Goal: Navigation & Orientation: Find specific page/section

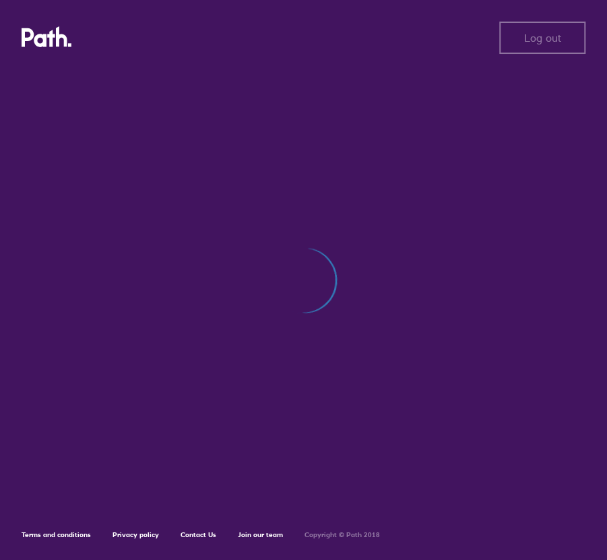
click at [214, 149] on div "Log out Log out Terms and conditions Privacy policy Contact Us Join our team Co…" at bounding box center [303, 280] width 607 height 560
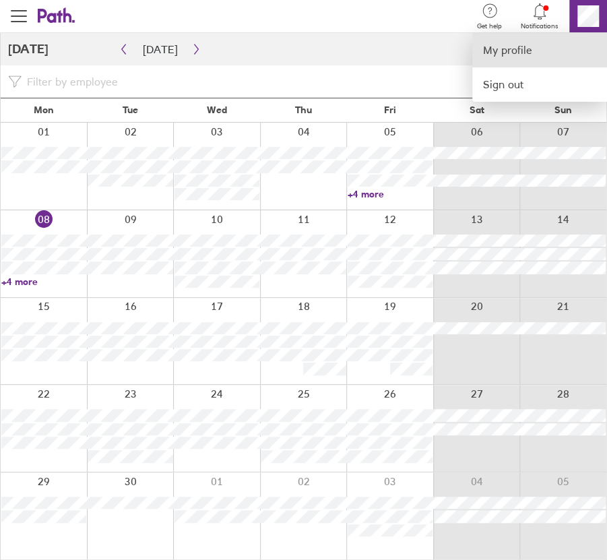
click at [530, 57] on link "My profile" at bounding box center [539, 50] width 135 height 34
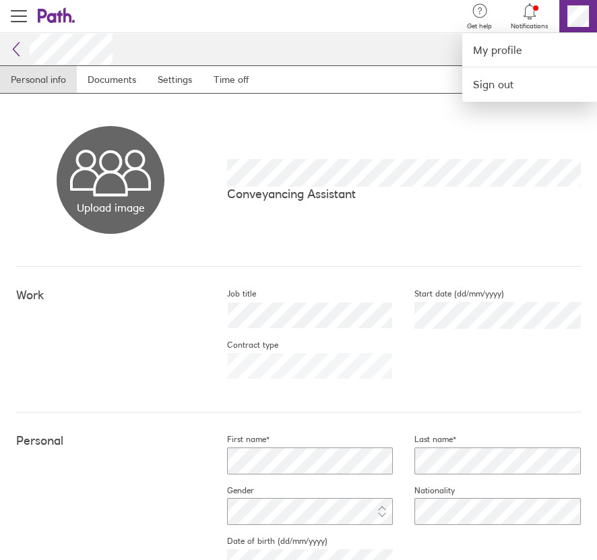
scroll to position [67, 0]
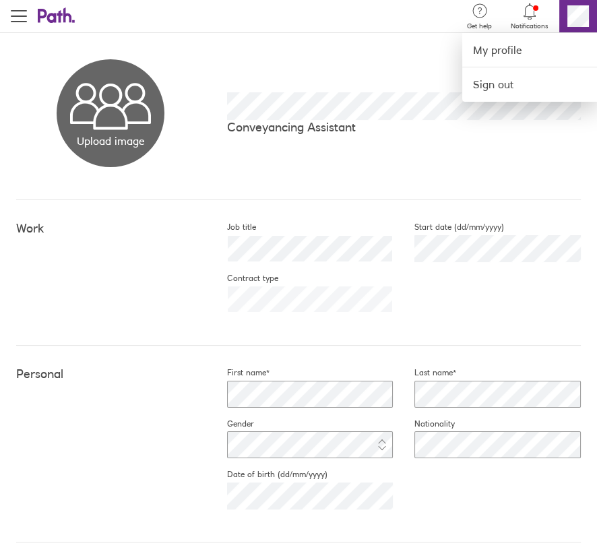
click at [441, 296] on div at bounding box center [298, 280] width 597 height 560
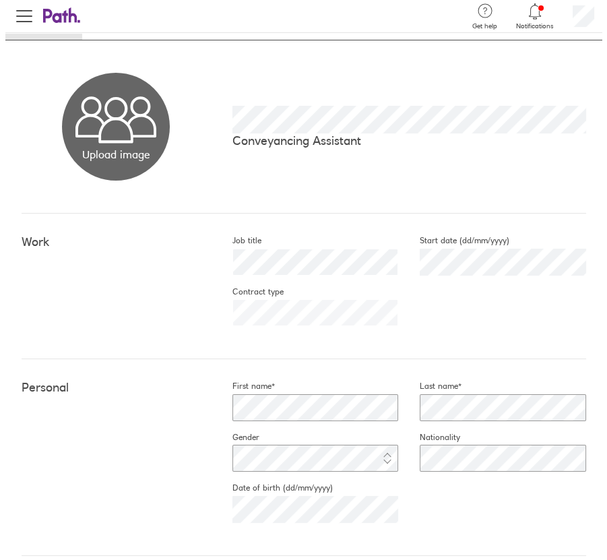
scroll to position [0, 0]
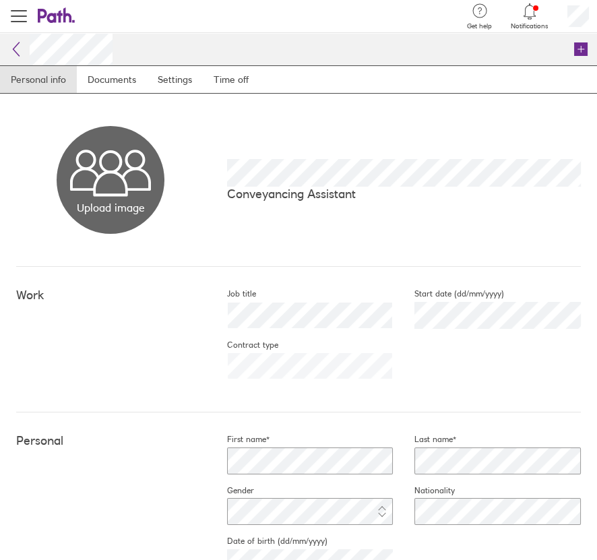
click at [522, 18] on icon at bounding box center [529, 11] width 16 height 16
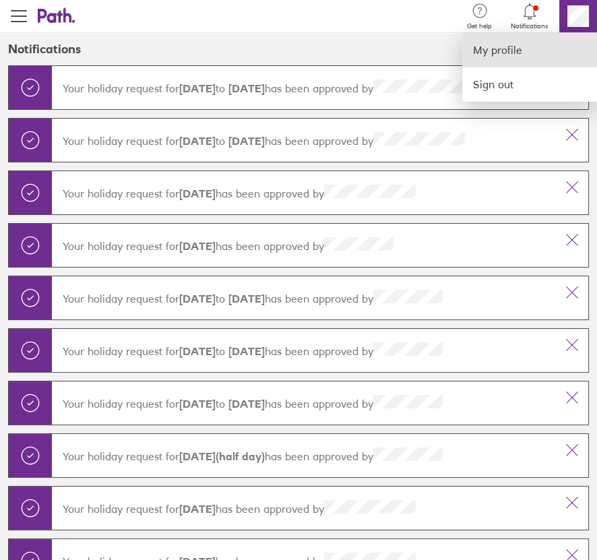
click at [484, 50] on link "My profile" at bounding box center [529, 50] width 135 height 34
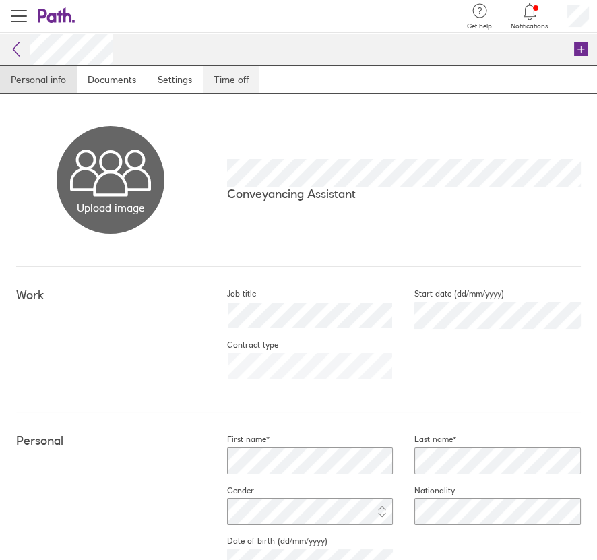
click at [249, 80] on link "Time off" at bounding box center [231, 79] width 57 height 27
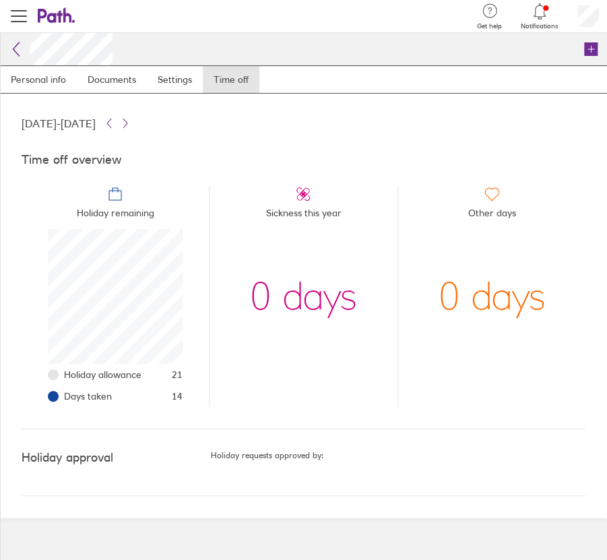
scroll to position [134, 134]
